Goal: Communication & Community: Share content

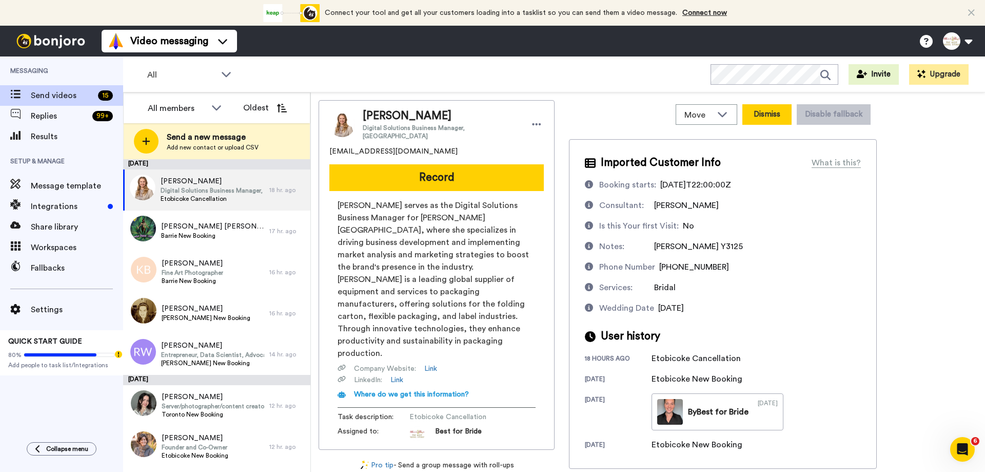
click at [775, 116] on button "Dismiss" at bounding box center [767, 114] width 49 height 21
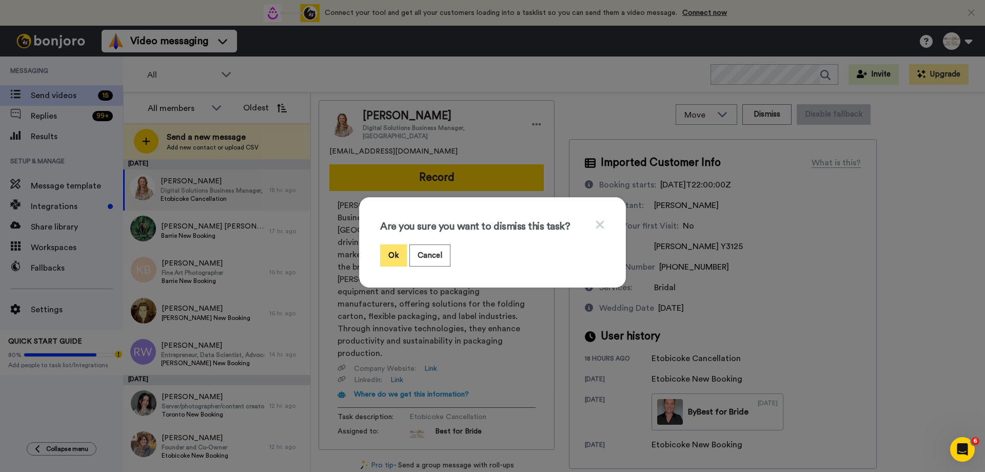
click at [393, 261] on button "Ok" at bounding box center [393, 255] width 27 height 22
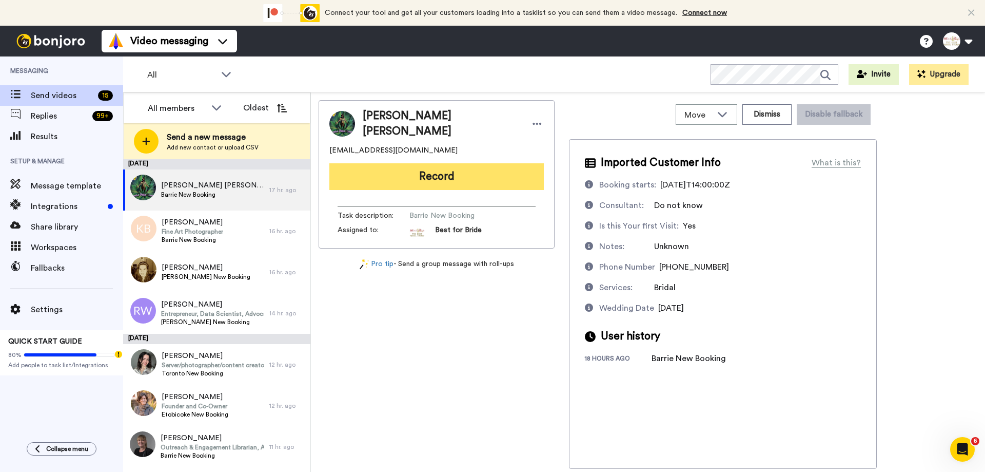
click at [438, 168] on button "Record" at bounding box center [436, 176] width 215 height 27
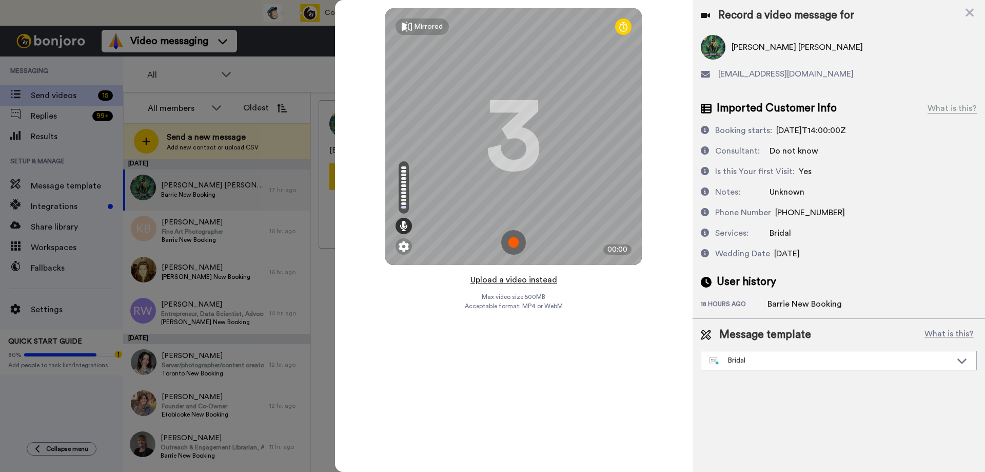
click at [505, 280] on button "Upload a video instead" at bounding box center [513, 279] width 93 height 13
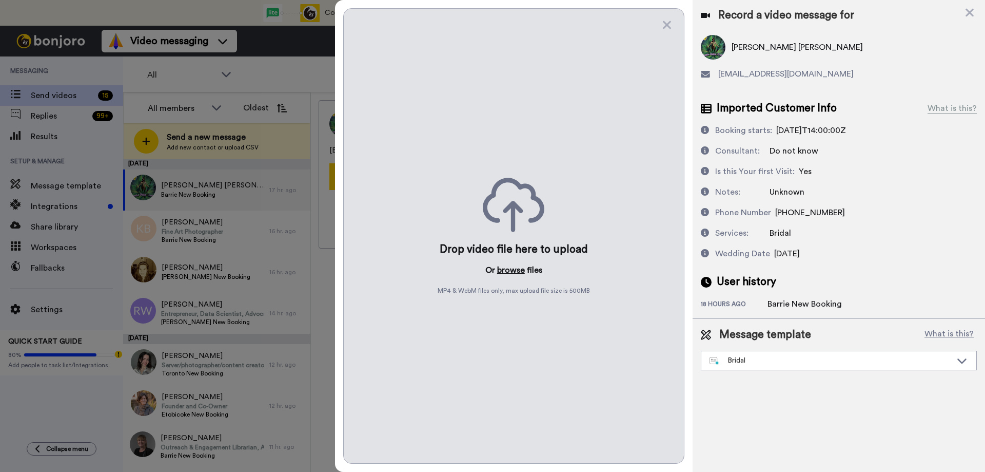
click at [510, 270] on button "browse" at bounding box center [511, 270] width 28 height 12
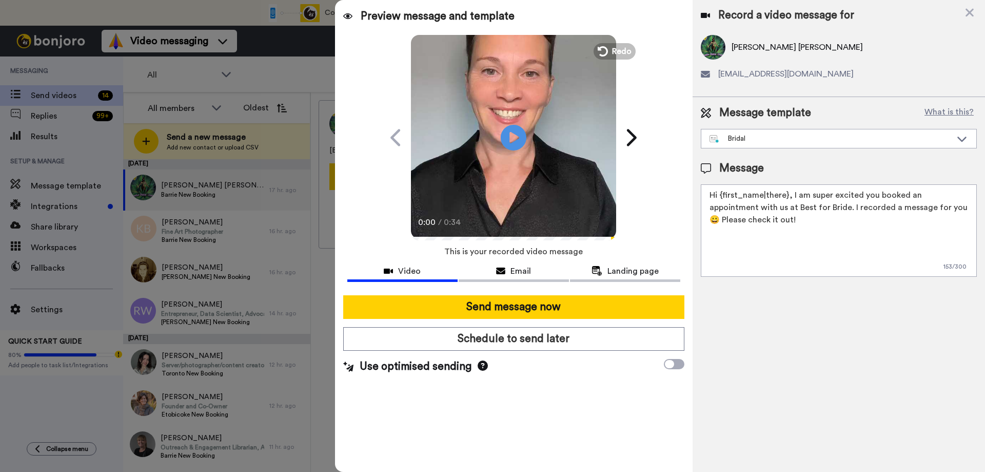
click at [524, 310] on button "Send message now" at bounding box center [513, 307] width 341 height 24
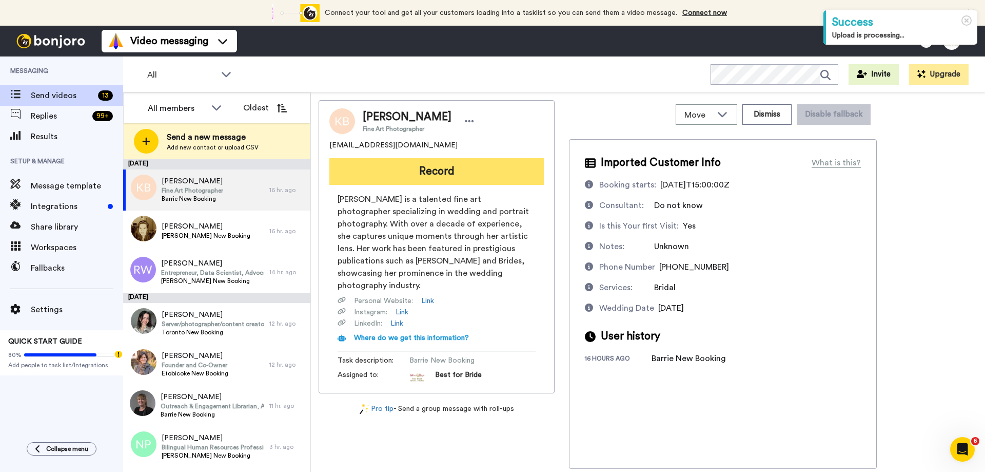
click at [429, 173] on button "Record" at bounding box center [436, 171] width 215 height 27
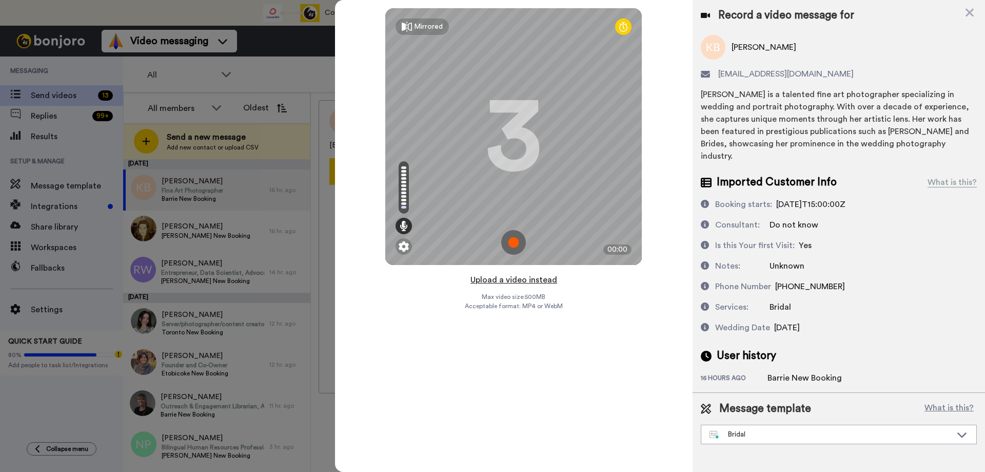
click at [510, 282] on button "Upload a video instead" at bounding box center [513, 279] width 93 height 13
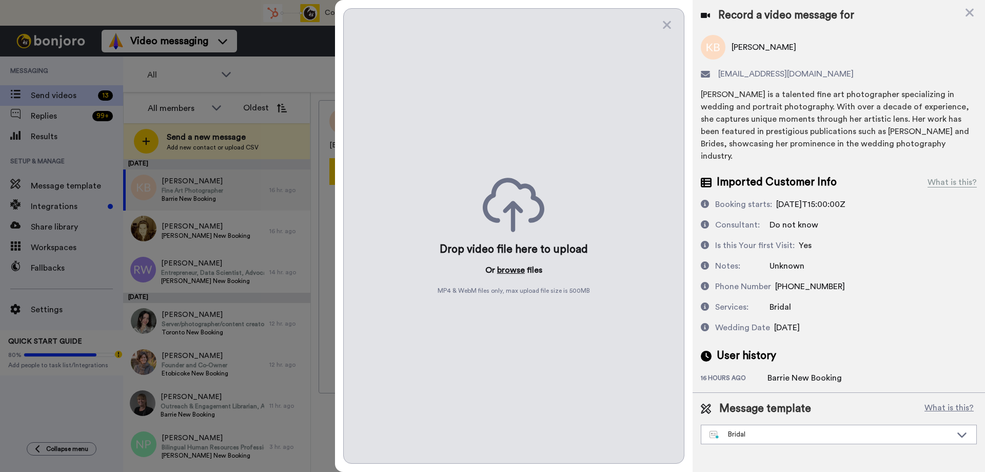
click at [511, 267] on button "browse" at bounding box center [511, 270] width 28 height 12
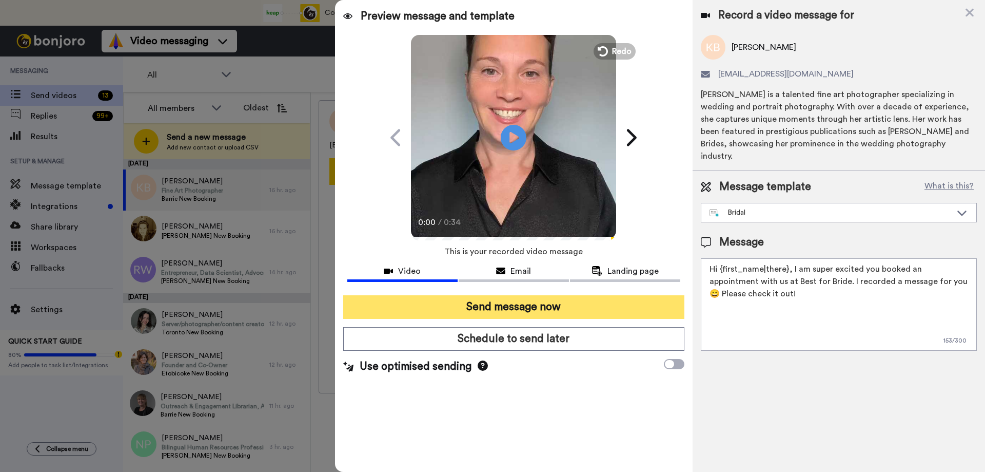
click at [523, 311] on button "Send message now" at bounding box center [513, 307] width 341 height 24
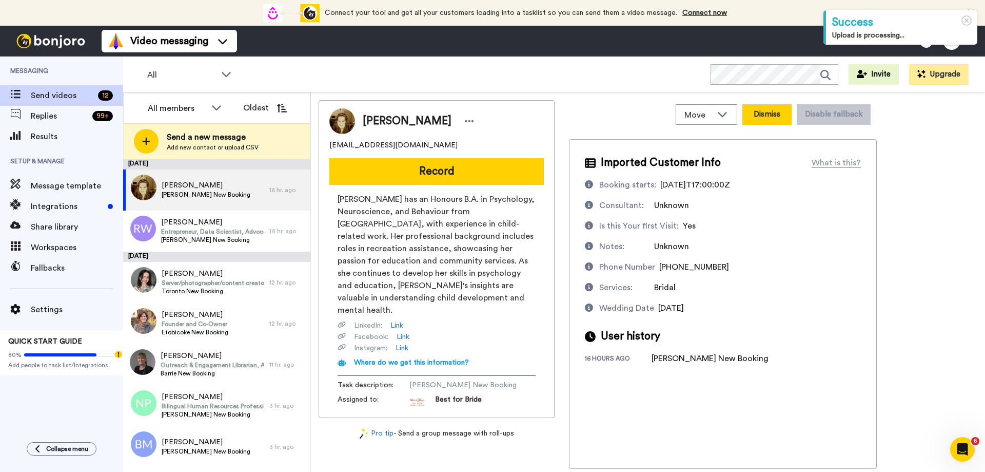
click at [769, 112] on button "Dismiss" at bounding box center [767, 114] width 49 height 21
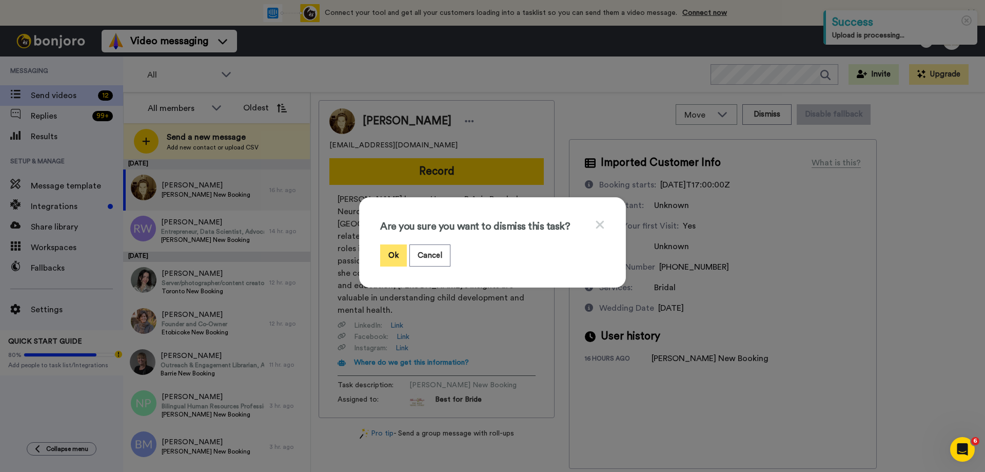
click at [390, 254] on button "Ok" at bounding box center [393, 255] width 27 height 22
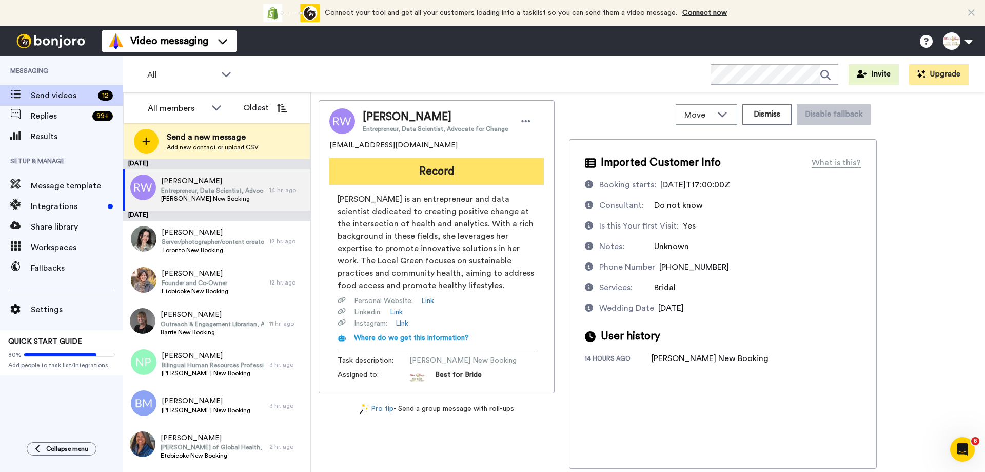
click at [421, 170] on button "Record" at bounding box center [436, 171] width 215 height 27
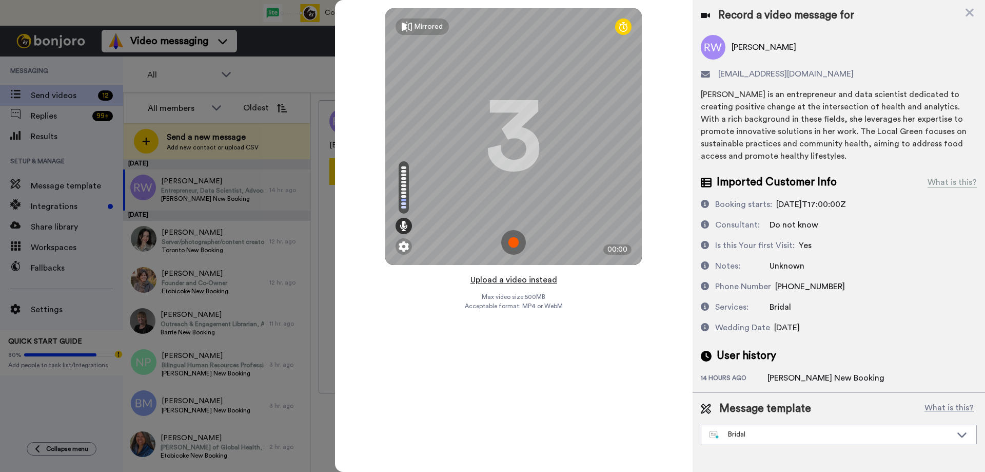
click at [500, 279] on button "Upload a video instead" at bounding box center [513, 279] width 93 height 13
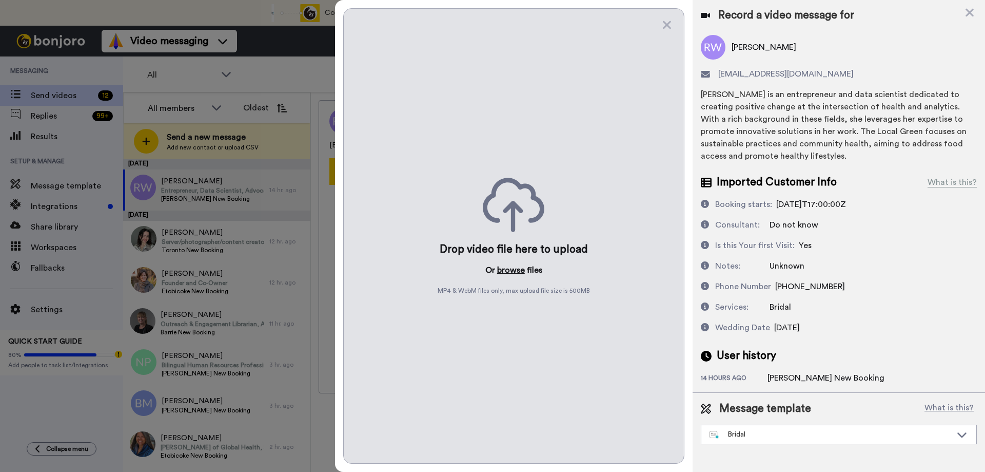
click at [510, 268] on button "browse" at bounding box center [511, 270] width 28 height 12
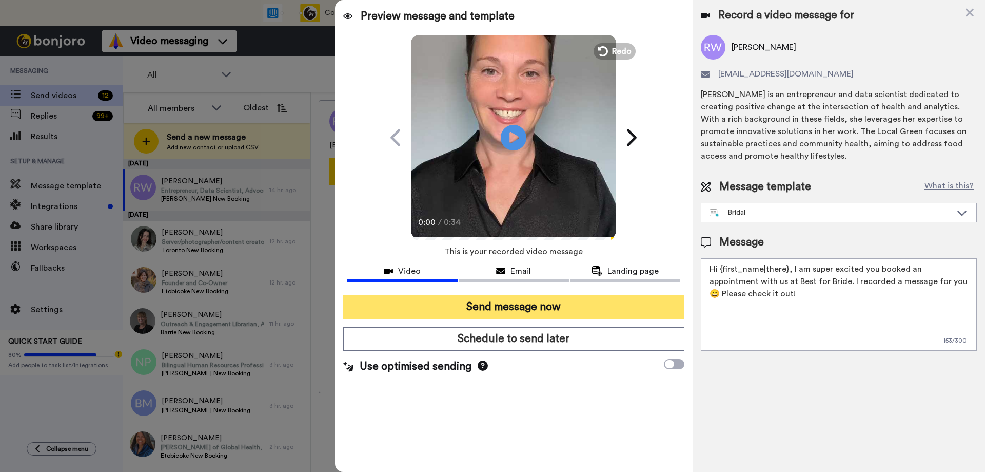
click at [446, 308] on button "Send message now" at bounding box center [513, 307] width 341 height 24
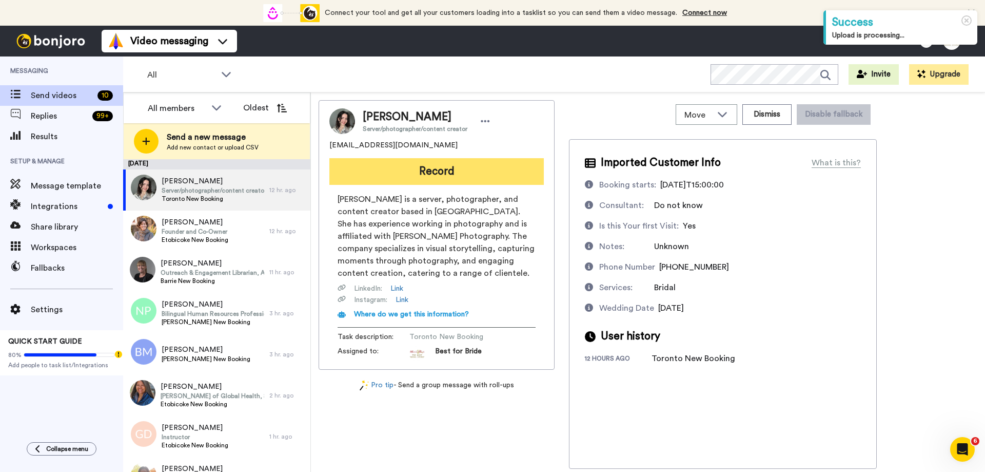
click at [434, 172] on button "Record" at bounding box center [436, 171] width 215 height 27
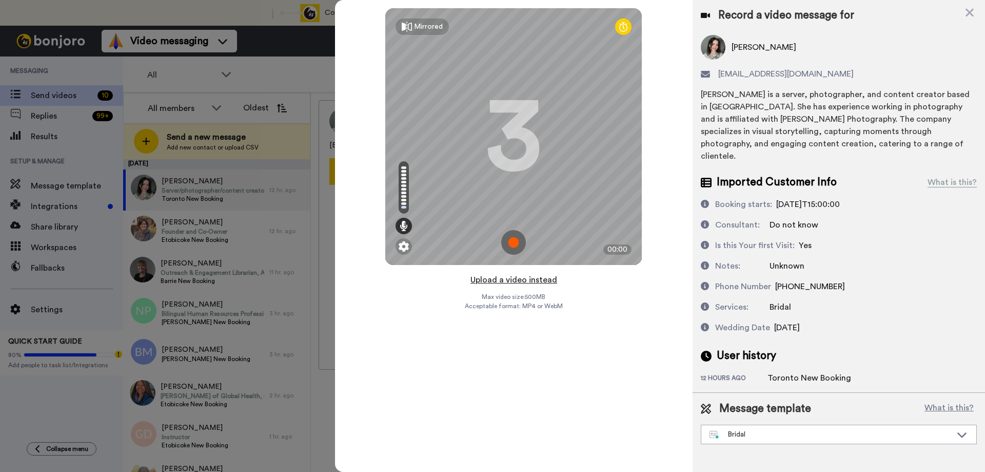
click at [519, 280] on button "Upload a video instead" at bounding box center [513, 279] width 93 height 13
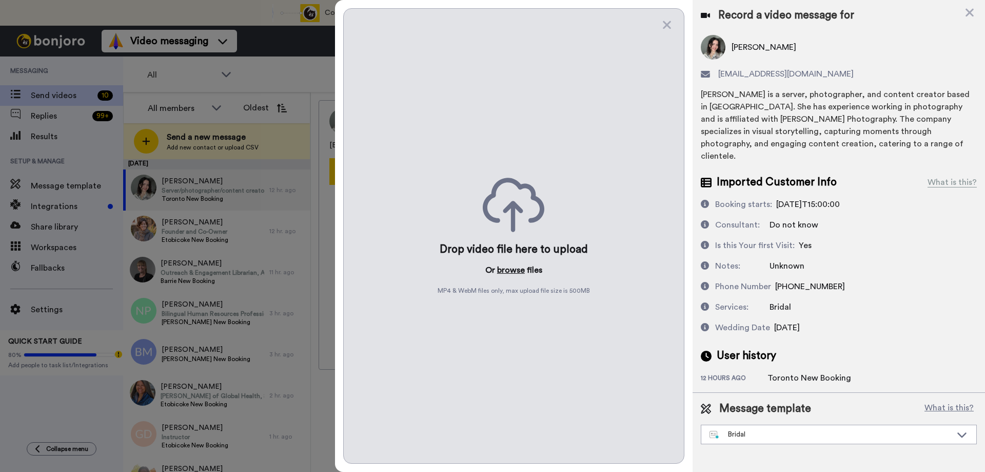
click at [504, 271] on button "browse" at bounding box center [511, 270] width 28 height 12
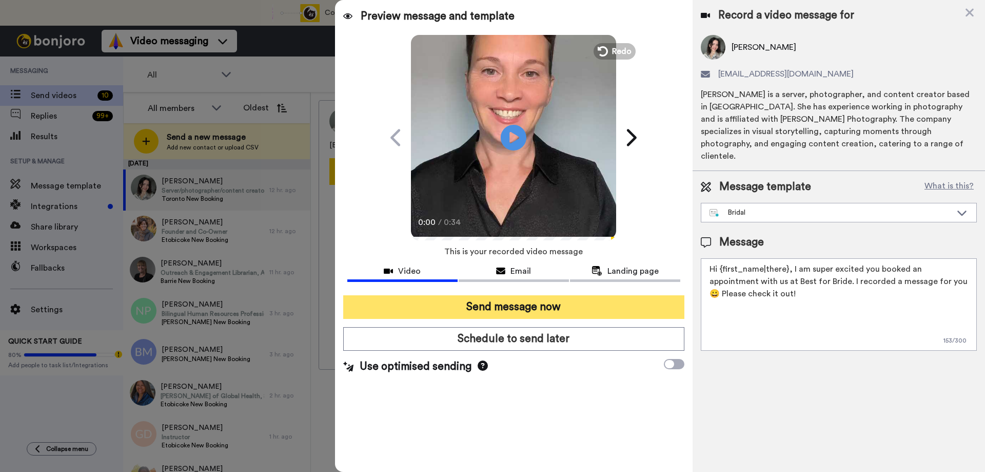
click at [496, 307] on button "Send message now" at bounding box center [513, 307] width 341 height 24
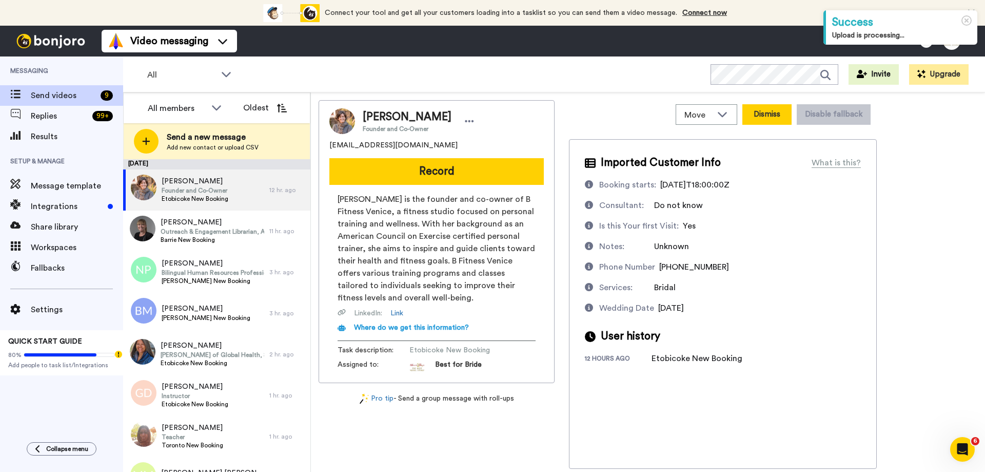
click at [765, 114] on button "Dismiss" at bounding box center [767, 114] width 49 height 21
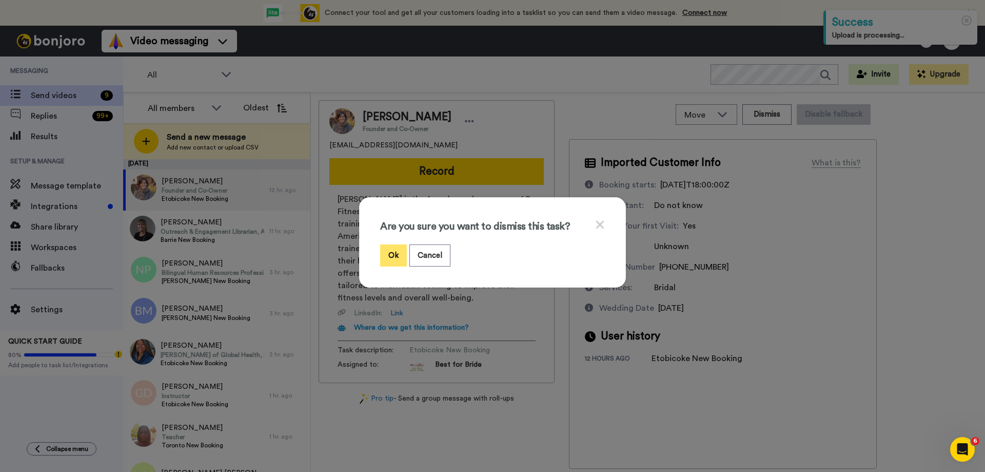
click at [382, 252] on button "Ok" at bounding box center [393, 255] width 27 height 22
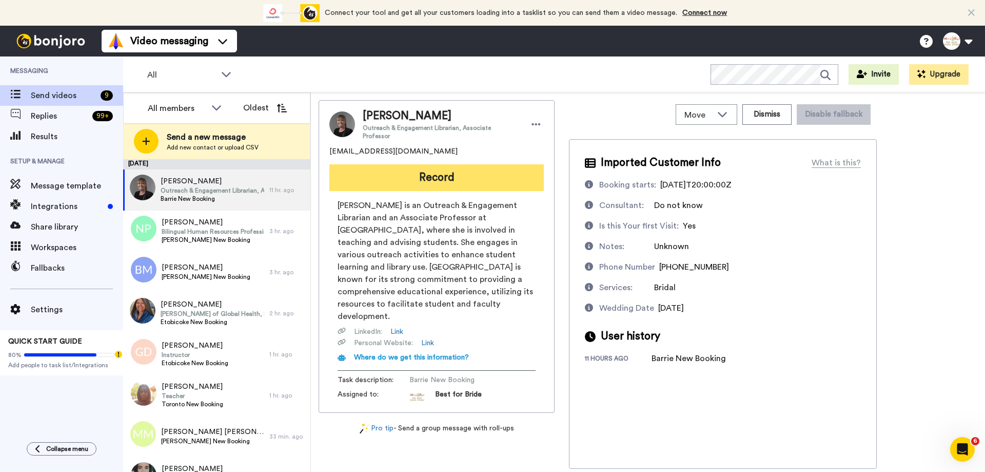
click at [462, 173] on button "Record" at bounding box center [436, 177] width 215 height 27
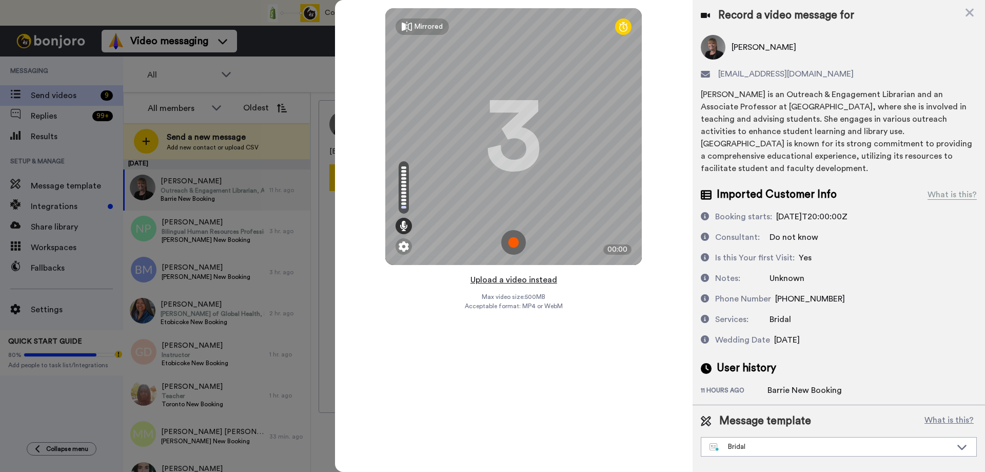
click at [508, 280] on button "Upload a video instead" at bounding box center [513, 279] width 93 height 13
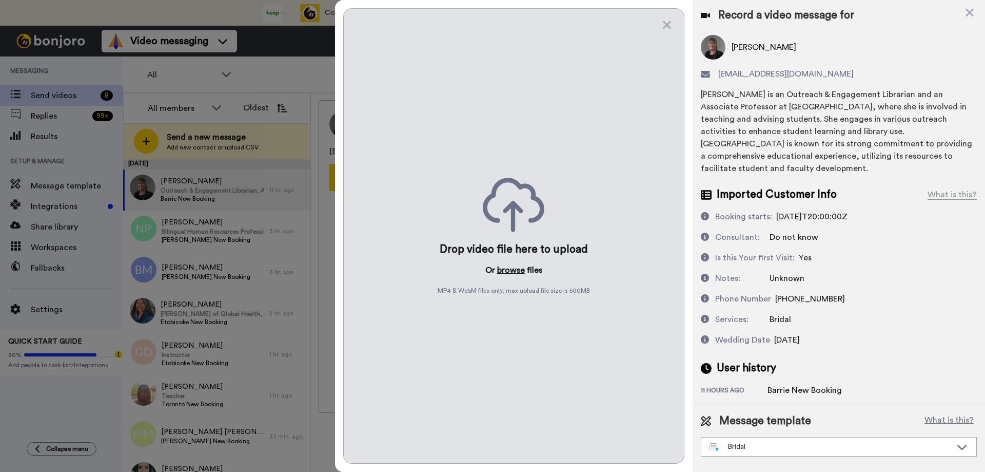
click at [517, 270] on button "browse" at bounding box center [511, 270] width 28 height 12
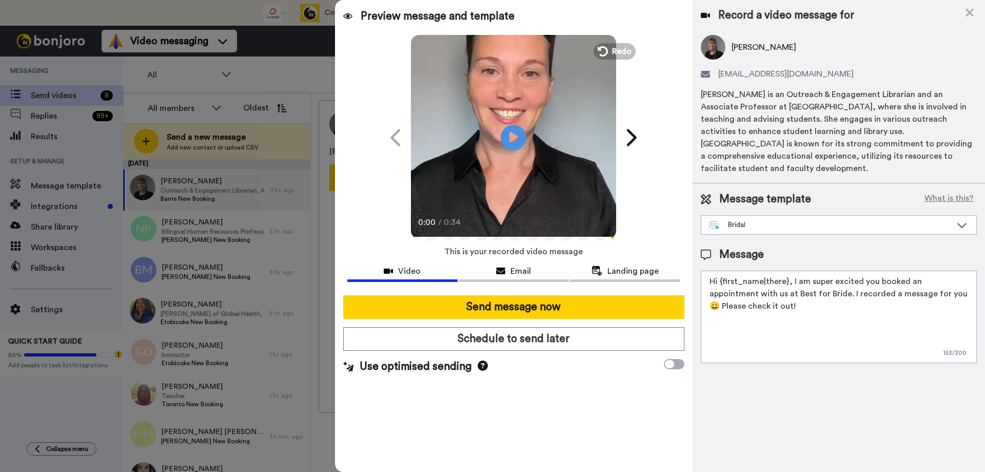
click at [483, 306] on button "Send message now" at bounding box center [513, 307] width 341 height 24
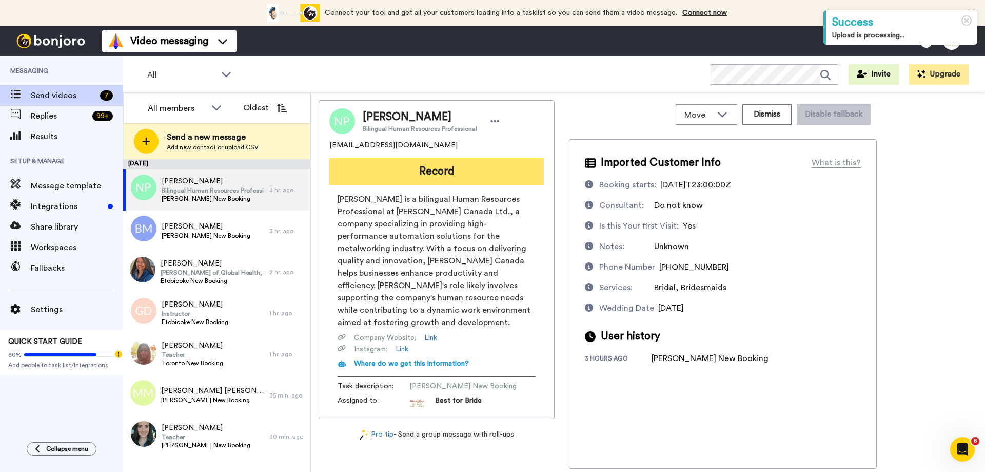
click at [394, 173] on button "Record" at bounding box center [436, 171] width 215 height 27
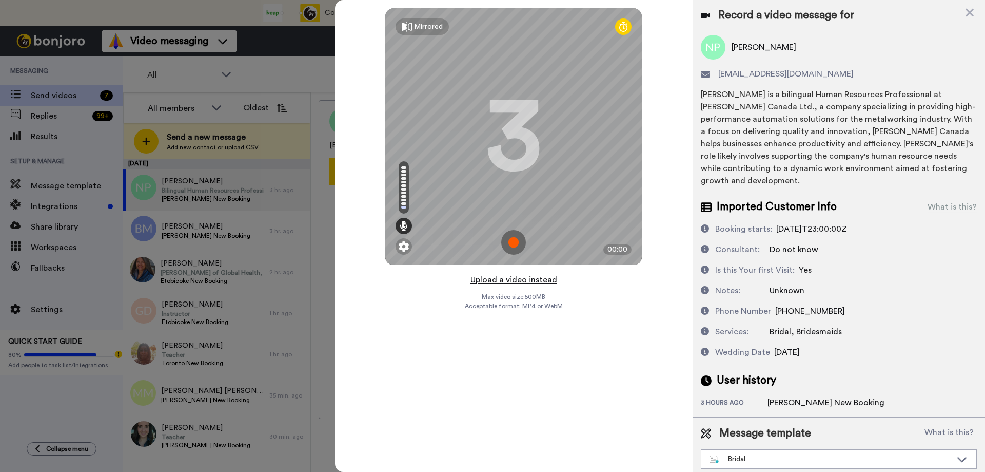
click at [496, 278] on button "Upload a video instead" at bounding box center [513, 279] width 93 height 13
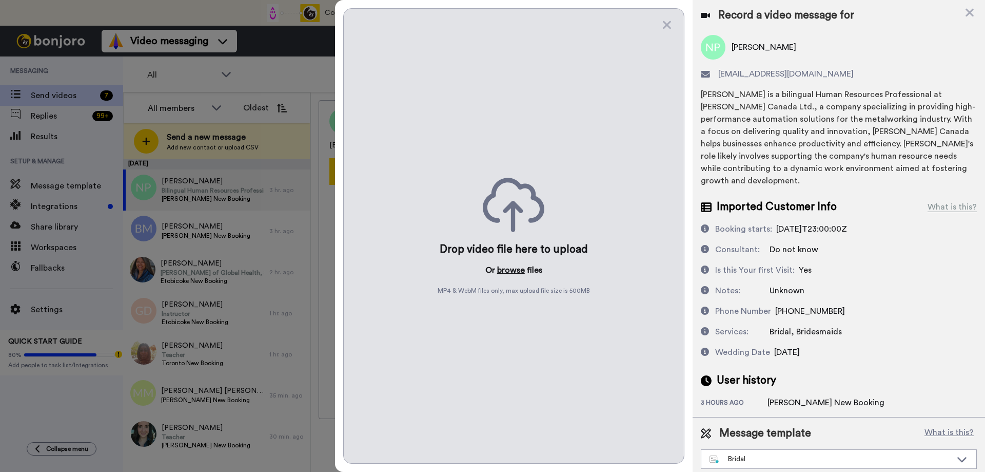
click at [504, 269] on button "browse" at bounding box center [511, 270] width 28 height 12
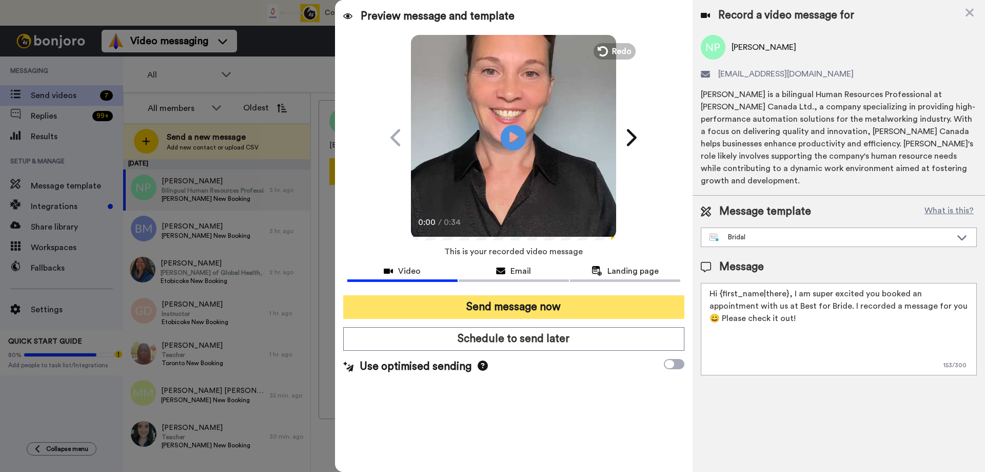
click at [522, 307] on button "Send message now" at bounding box center [513, 307] width 341 height 24
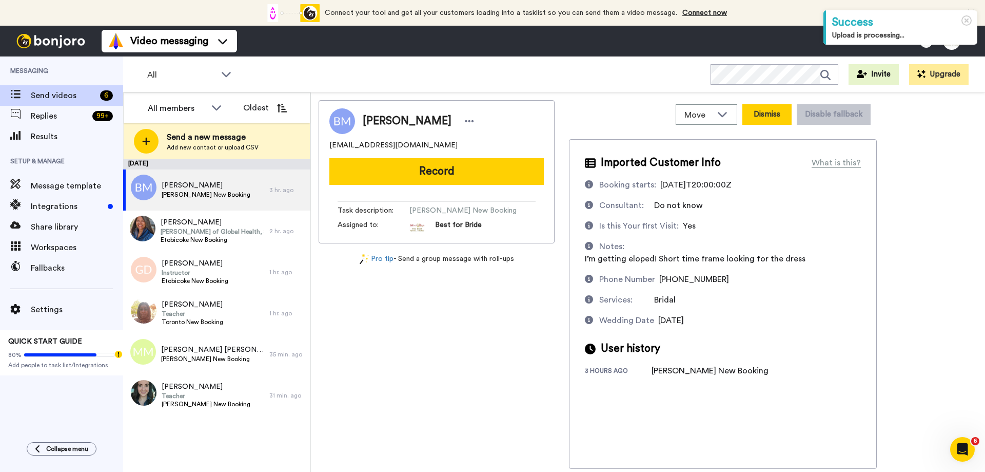
click at [771, 118] on button "Dismiss" at bounding box center [767, 114] width 49 height 21
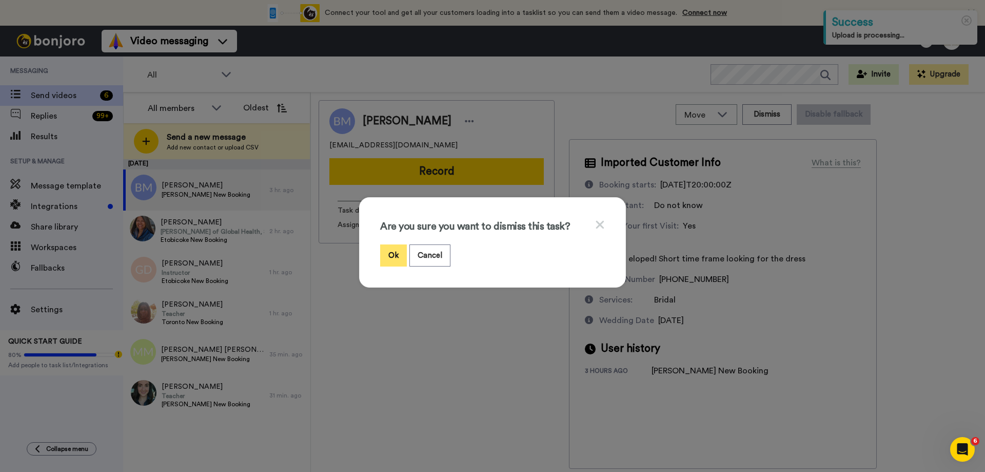
click at [397, 254] on button "Ok" at bounding box center [393, 255] width 27 height 22
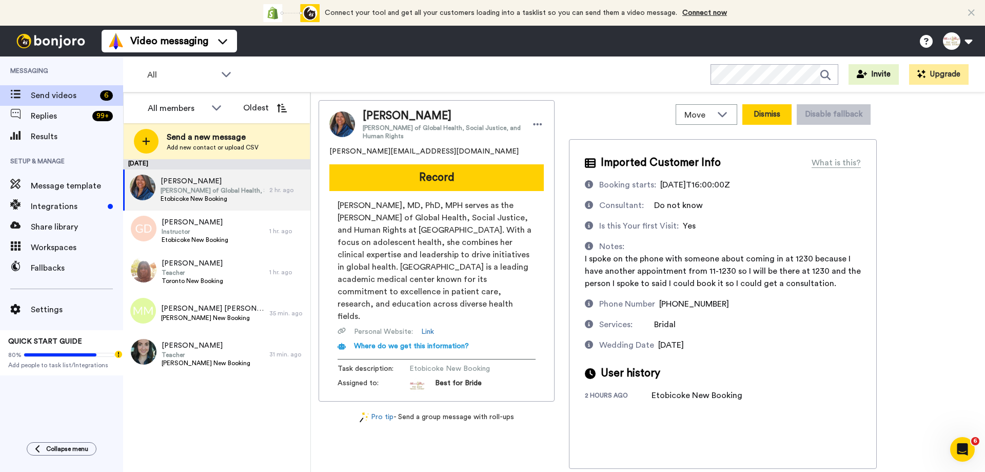
click at [770, 122] on button "Dismiss" at bounding box center [767, 114] width 49 height 21
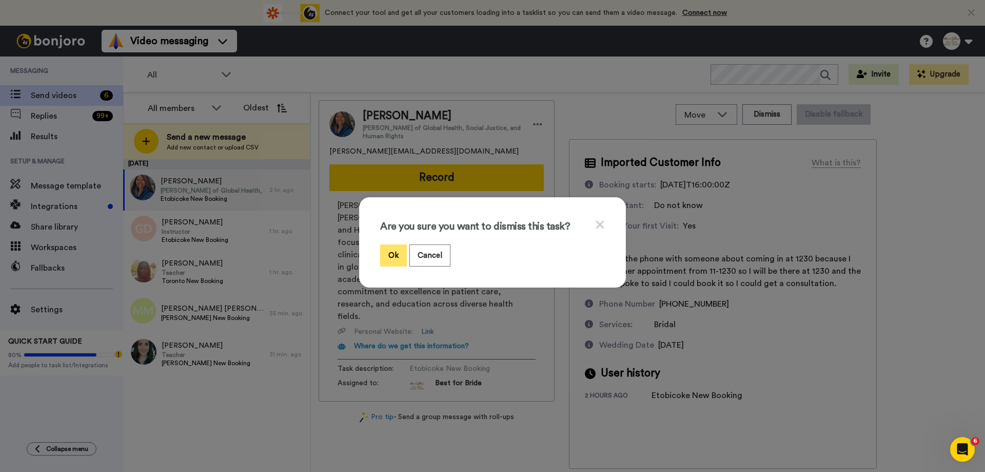
click at [385, 252] on button "Ok" at bounding box center [393, 255] width 27 height 22
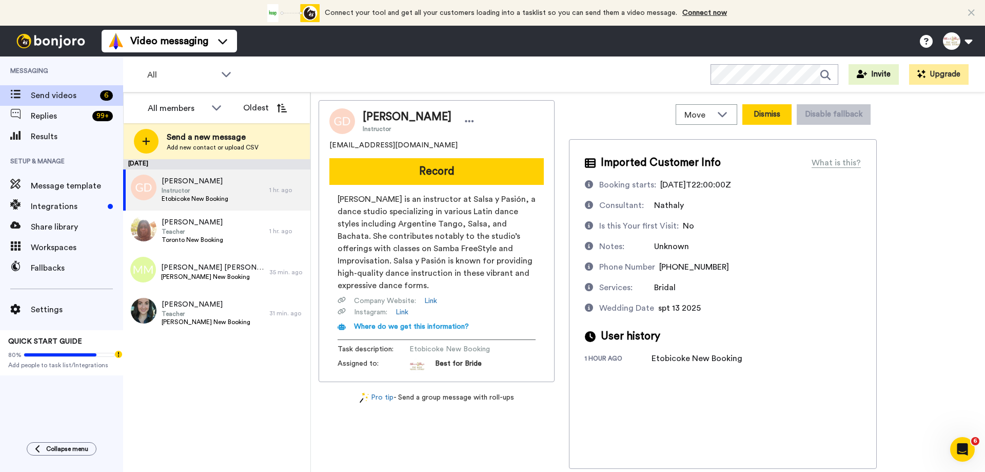
click at [778, 110] on button "Dismiss" at bounding box center [767, 114] width 49 height 21
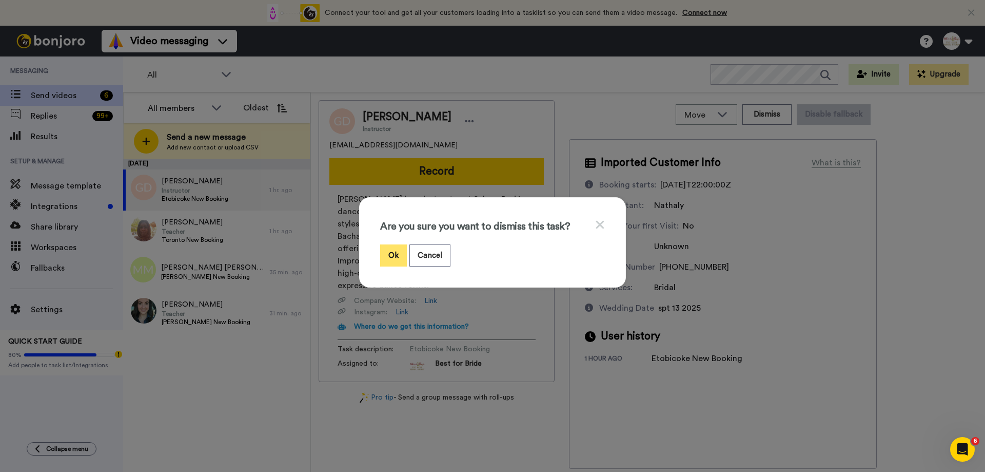
click at [393, 256] on button "Ok" at bounding box center [393, 255] width 27 height 22
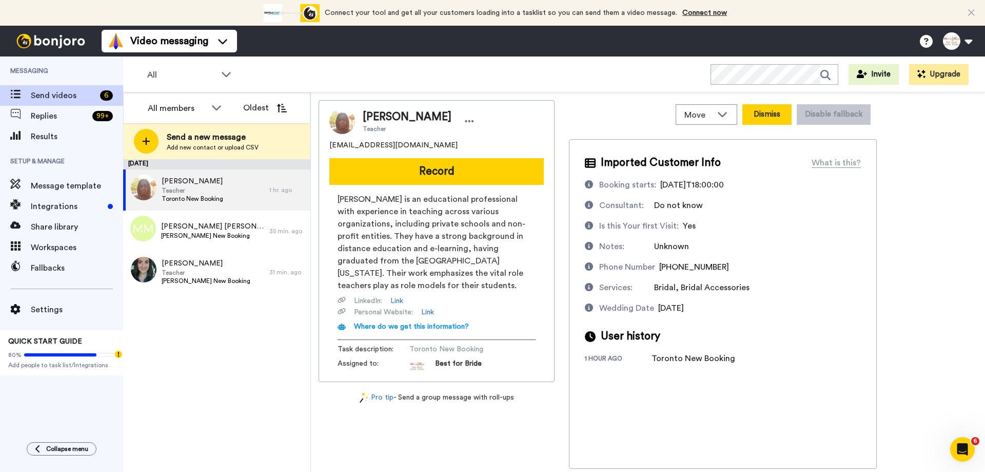
click at [769, 113] on button "Dismiss" at bounding box center [767, 114] width 49 height 21
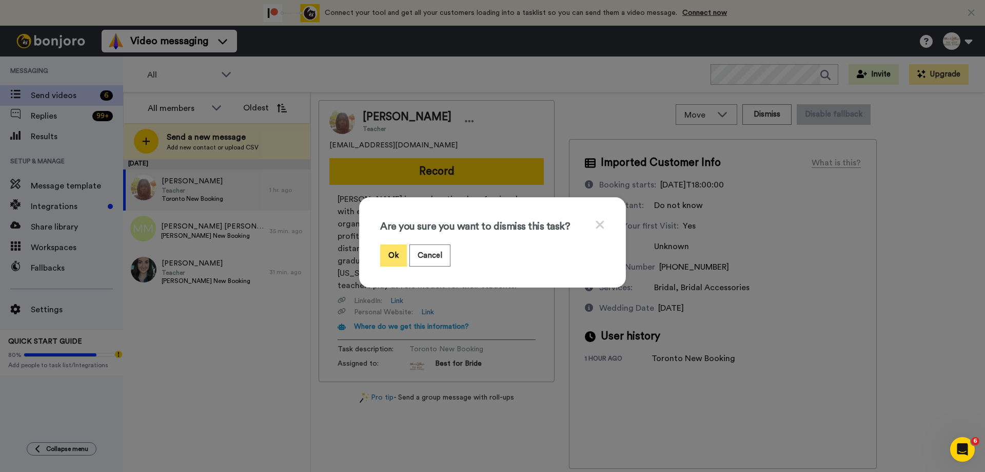
click at [384, 250] on button "Ok" at bounding box center [393, 255] width 27 height 22
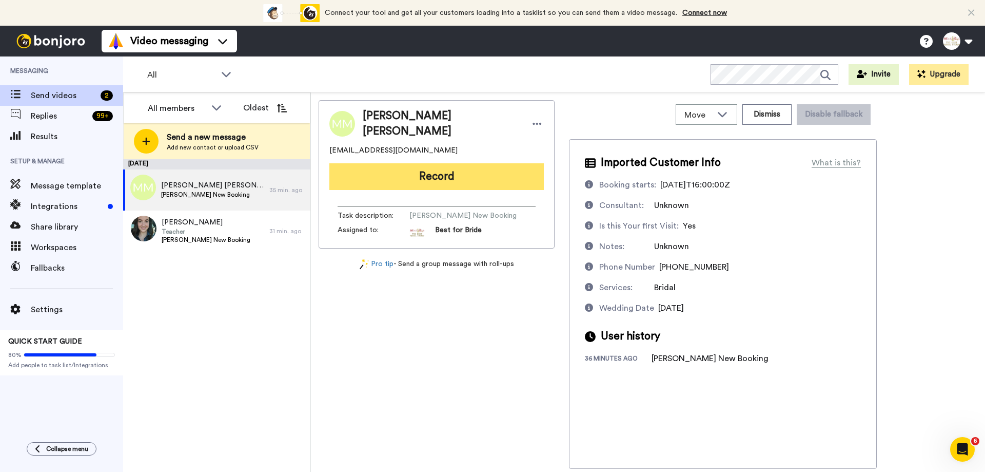
click at [442, 167] on button "Record" at bounding box center [436, 176] width 215 height 27
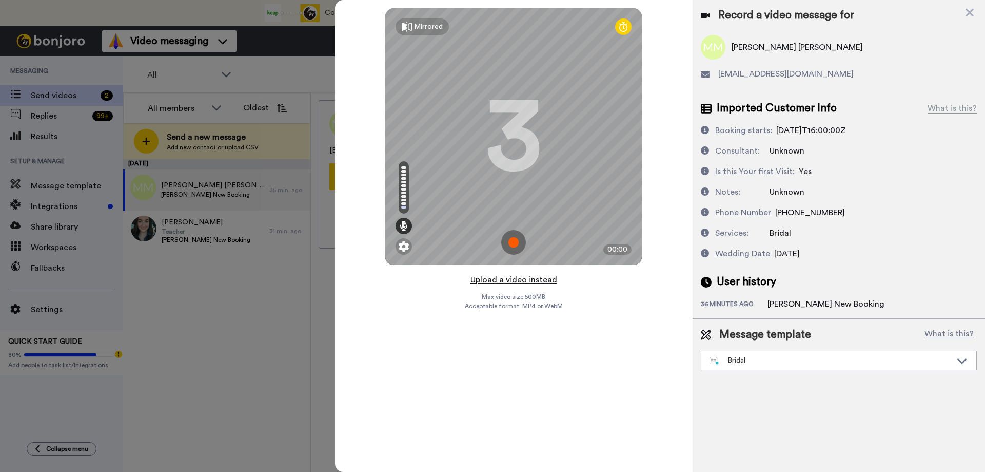
click at [520, 282] on button "Upload a video instead" at bounding box center [513, 279] width 93 height 13
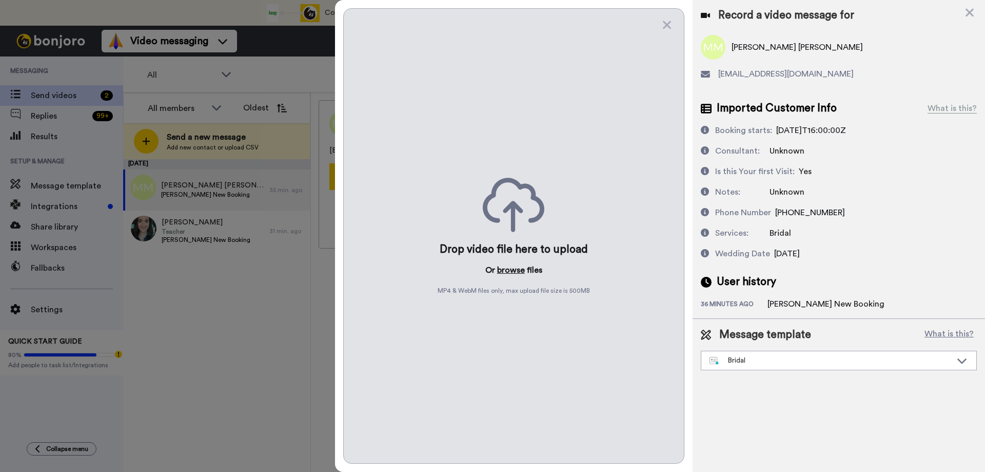
click at [515, 268] on button "browse" at bounding box center [511, 270] width 28 height 12
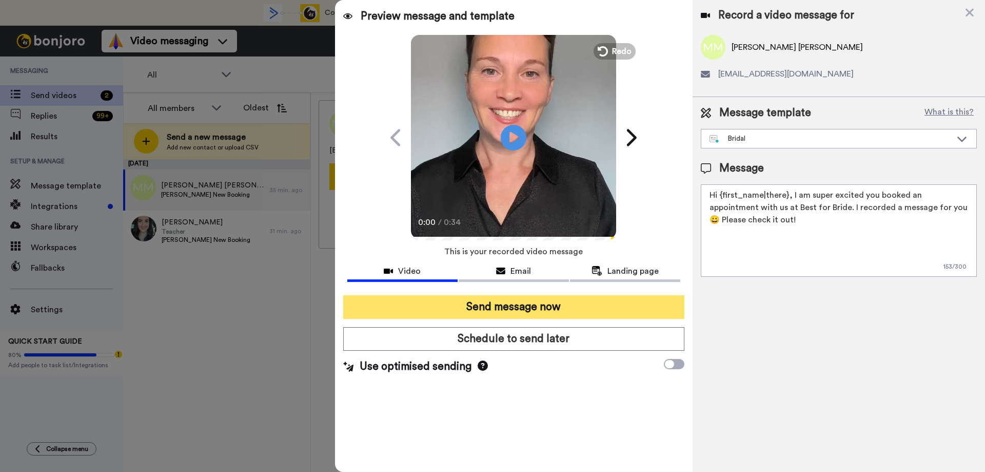
click at [471, 306] on button "Send message now" at bounding box center [513, 307] width 341 height 24
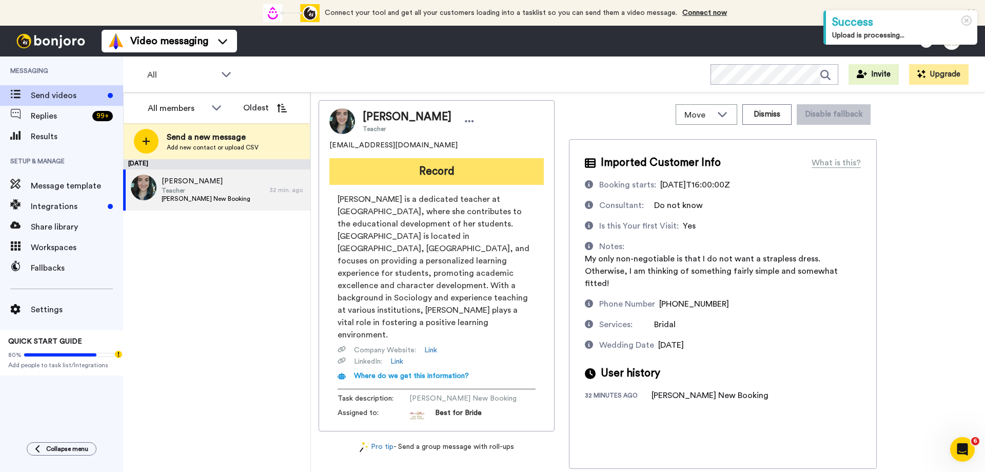
click at [393, 169] on button "Record" at bounding box center [436, 171] width 215 height 27
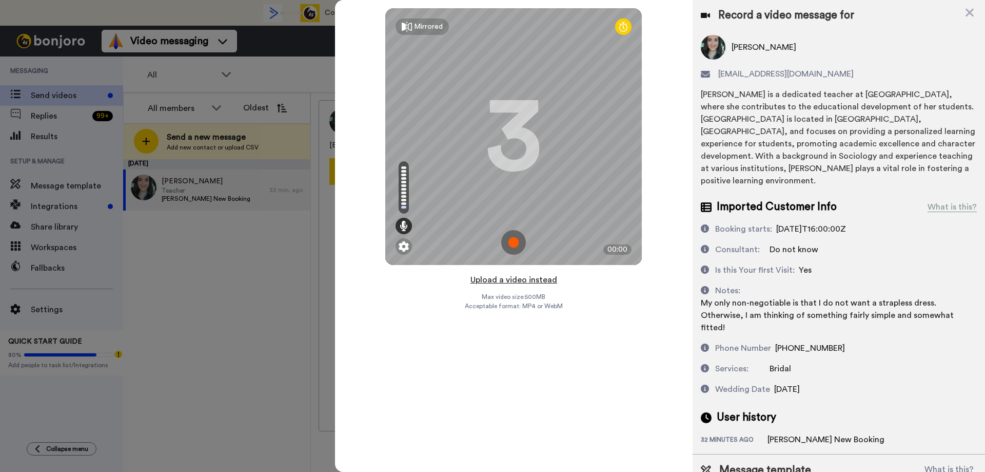
click at [519, 282] on button "Upload a video instead" at bounding box center [513, 279] width 93 height 13
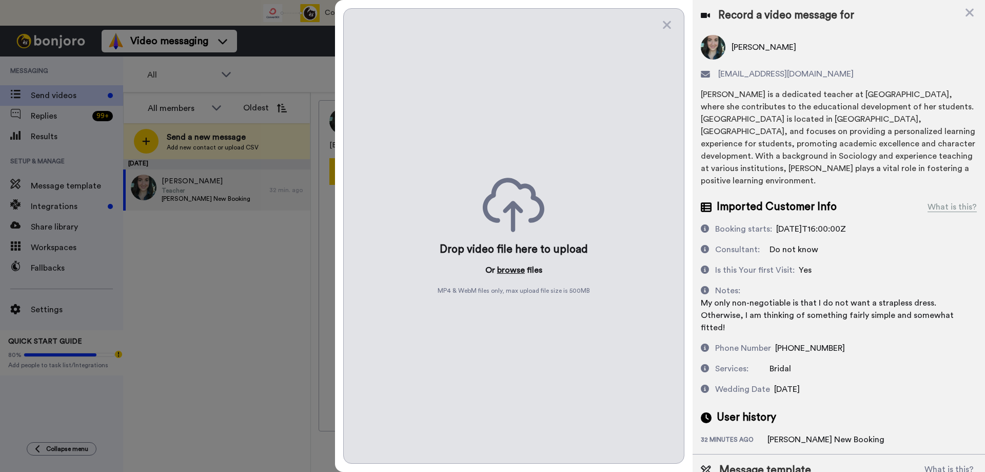
click at [506, 271] on button "browse" at bounding box center [511, 270] width 28 height 12
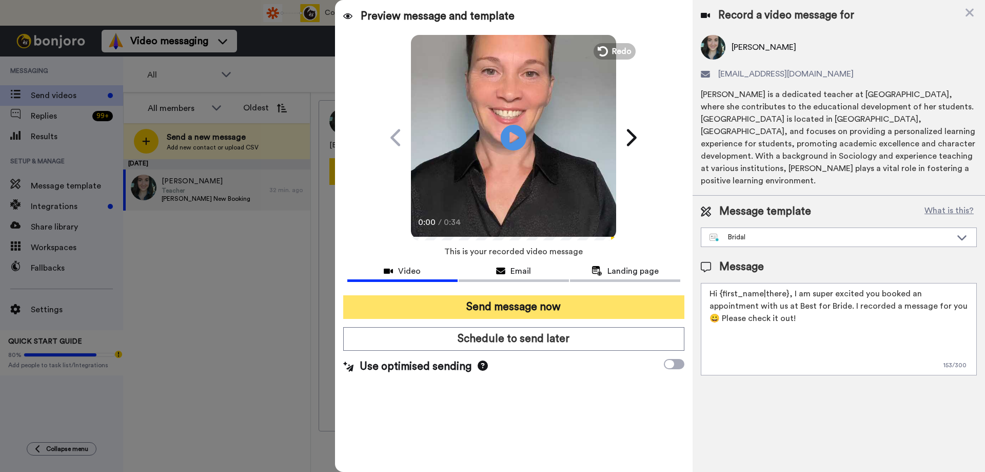
click at [490, 305] on button "Send message now" at bounding box center [513, 307] width 341 height 24
